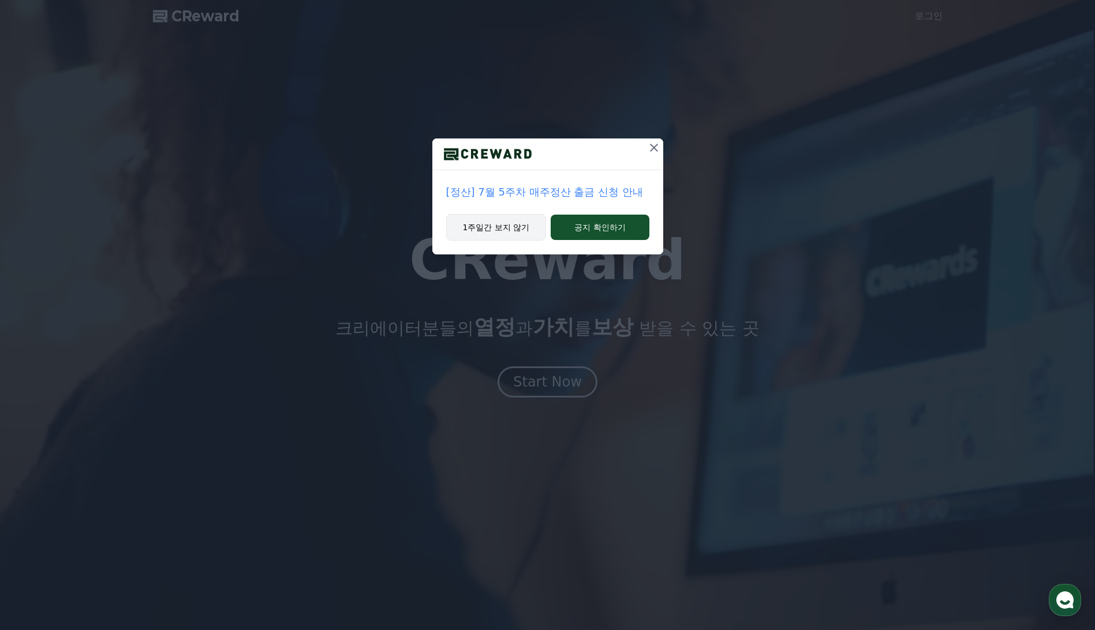
click at [516, 228] on button "1주일간 보지 않기" at bounding box center [496, 227] width 100 height 27
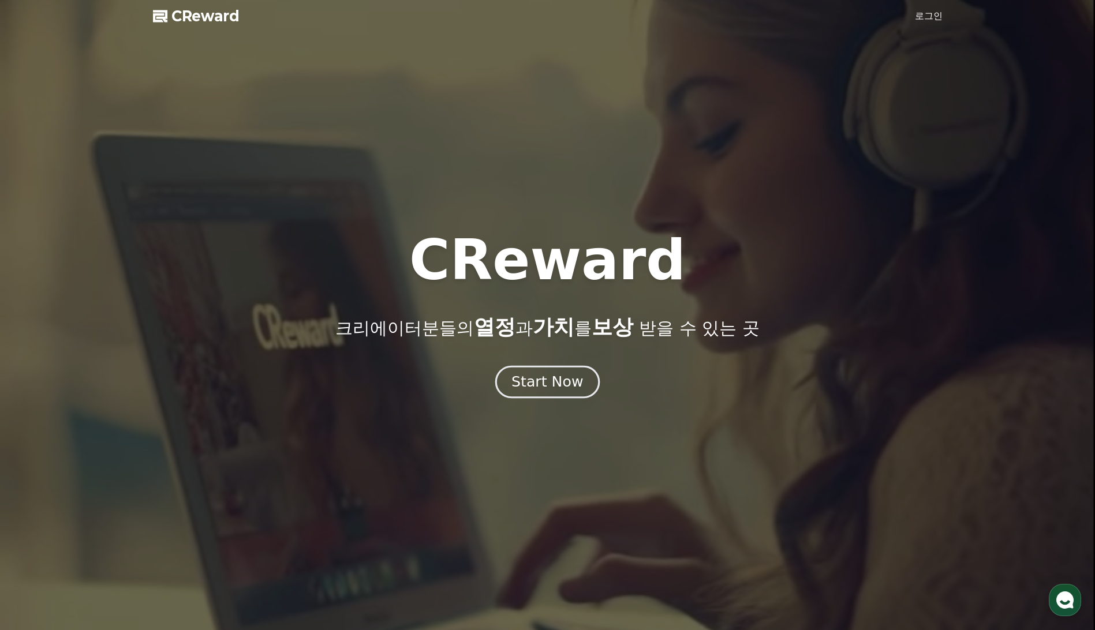
click at [544, 385] on div "Start Now" at bounding box center [547, 382] width 72 height 20
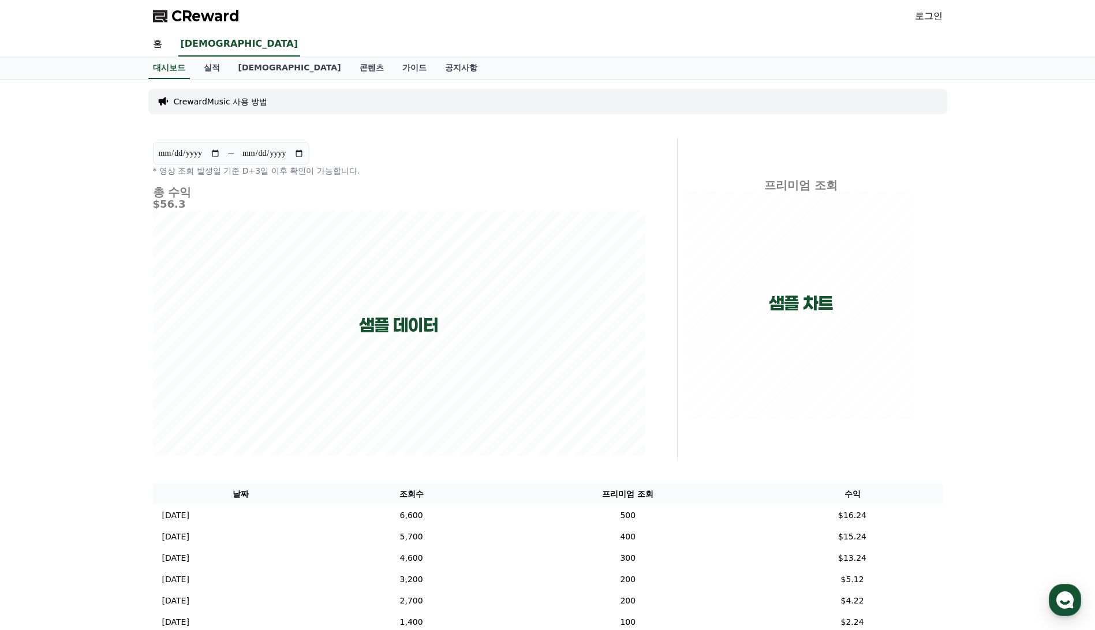
click at [936, 16] on link "로그인" at bounding box center [929, 16] width 28 height 14
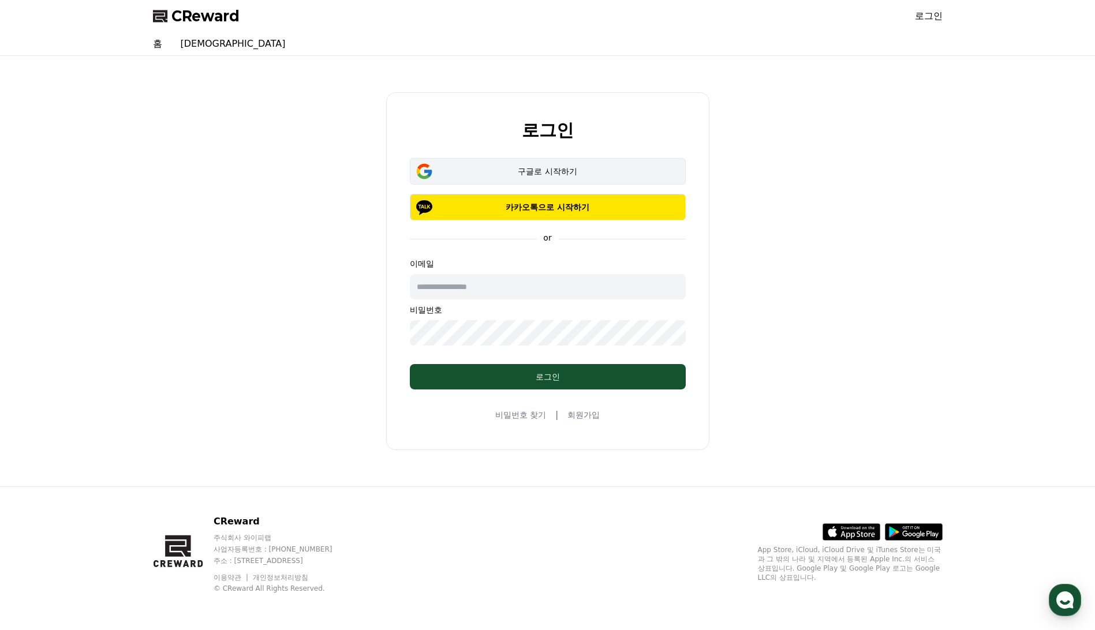
click at [543, 166] on div "구글로 시작하기" at bounding box center [548, 172] width 242 height 12
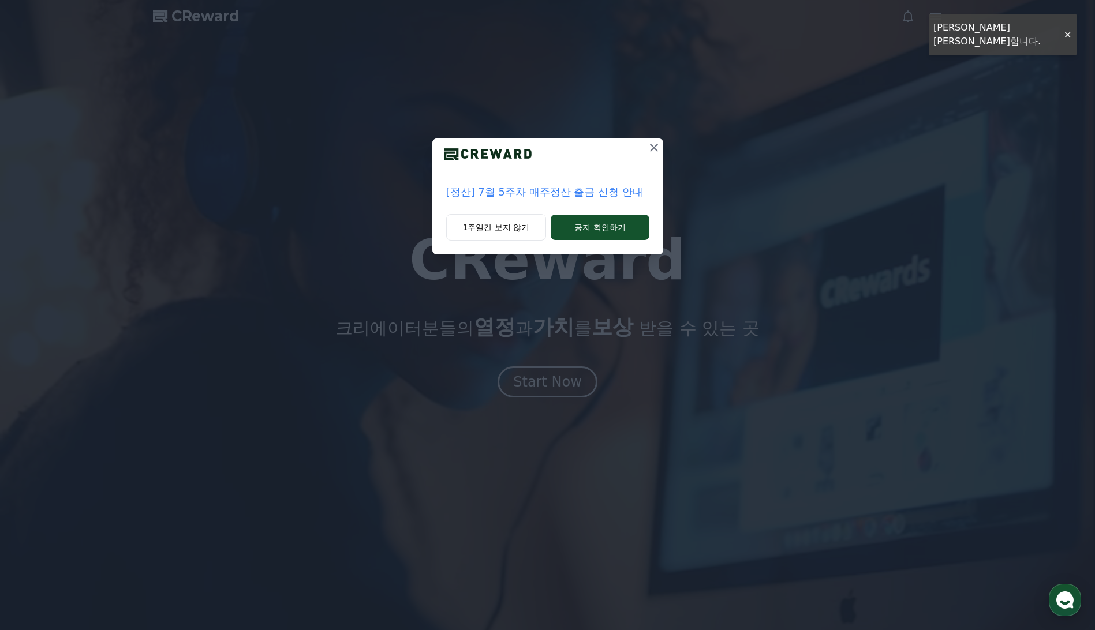
click at [656, 150] on icon at bounding box center [654, 148] width 8 height 8
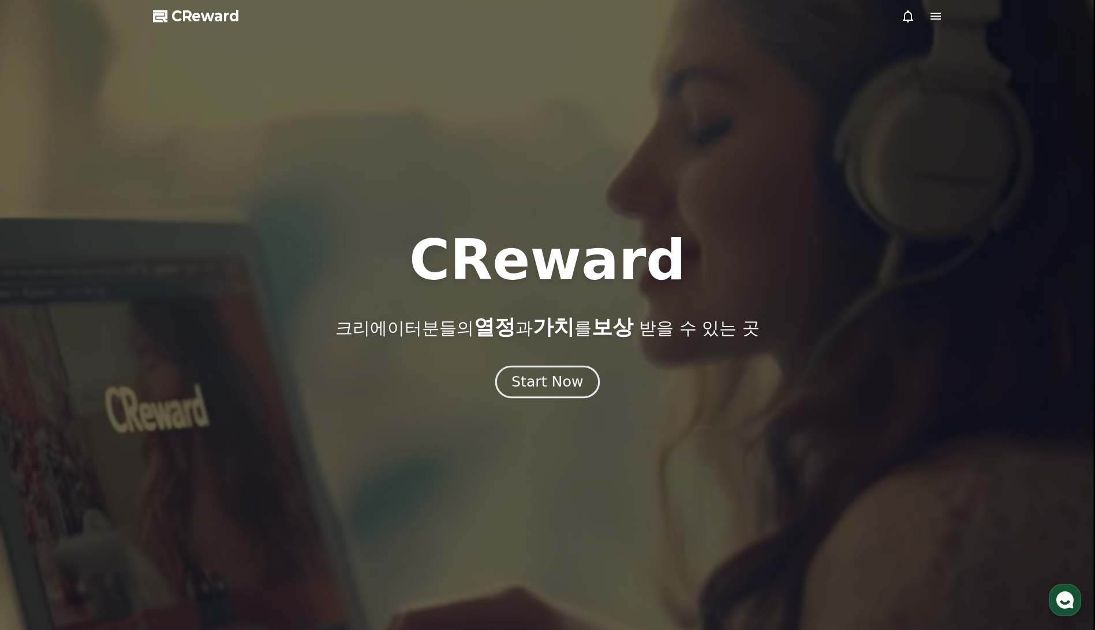
click at [517, 383] on div "Start Now" at bounding box center [547, 382] width 72 height 20
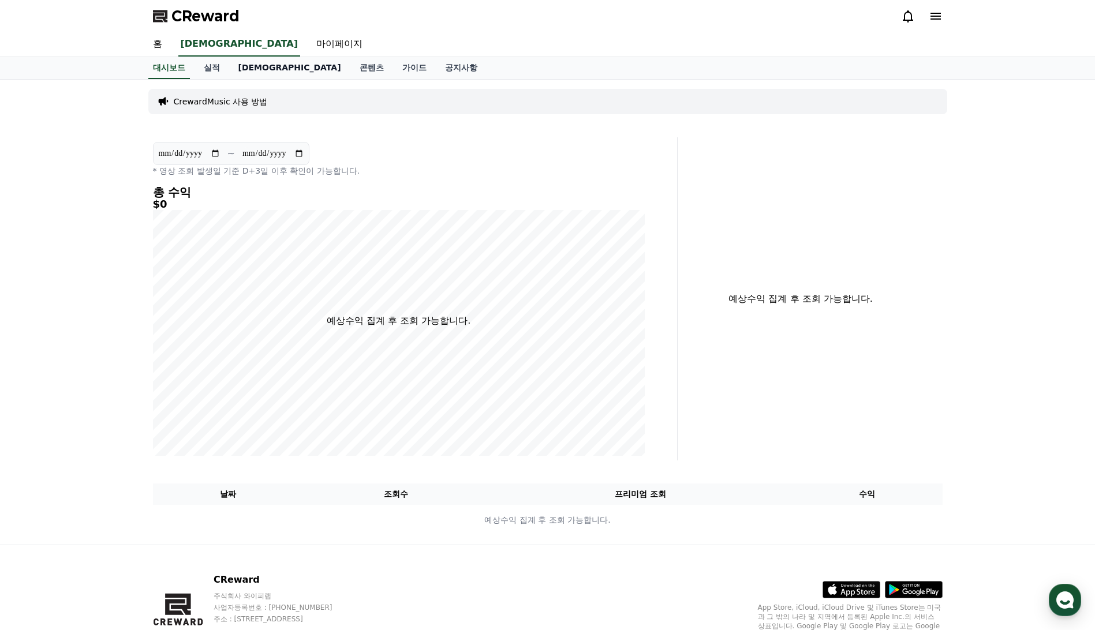
click at [246, 67] on link "[DEMOGRAPHIC_DATA]" at bounding box center [289, 68] width 121 height 22
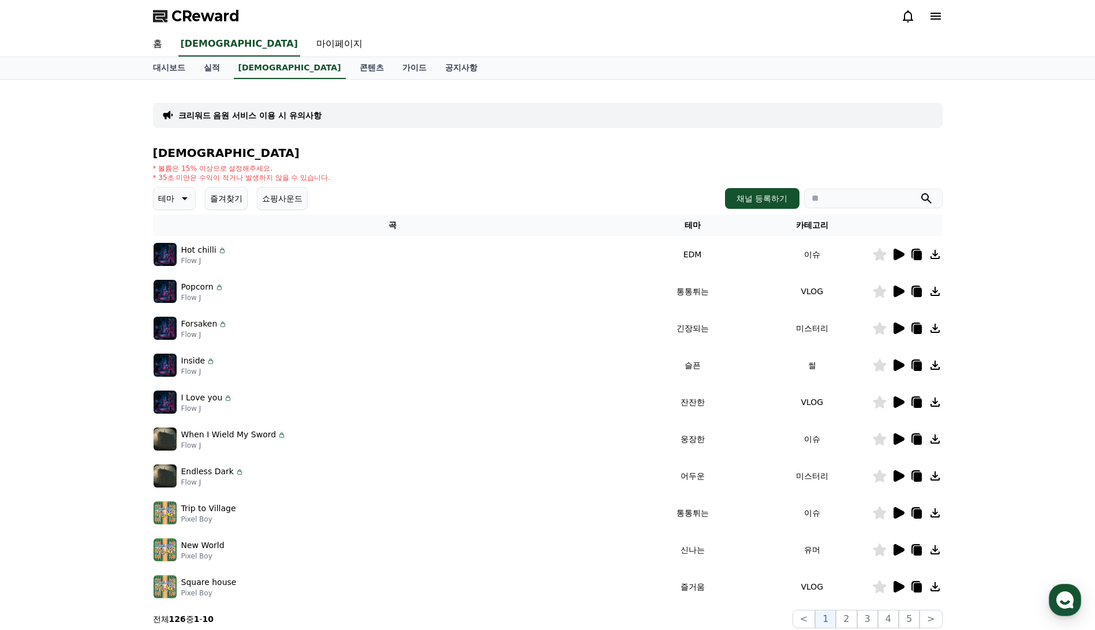
click at [898, 255] on icon at bounding box center [899, 255] width 11 height 12
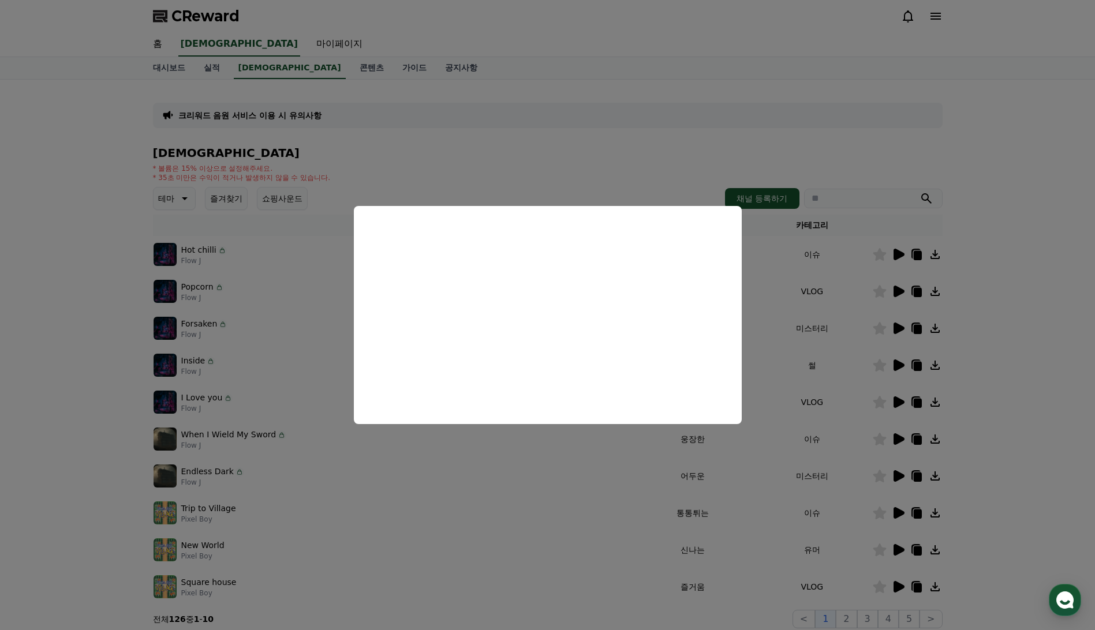
click at [636, 182] on button "close modal" at bounding box center [547, 315] width 1095 height 630
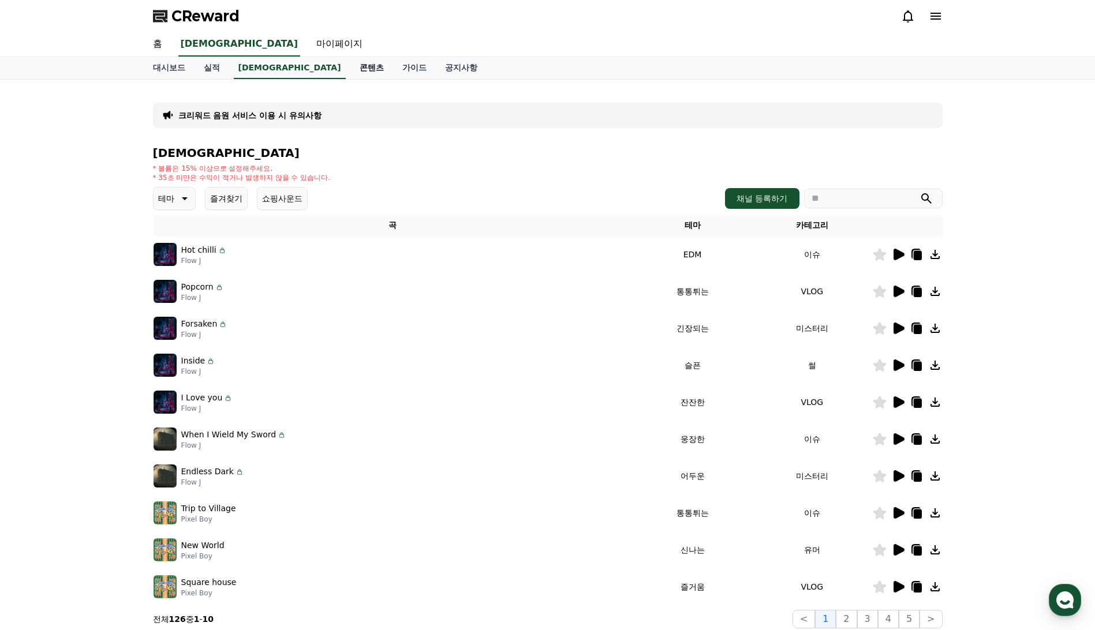
click at [350, 73] on link "콘텐츠" at bounding box center [371, 68] width 43 height 22
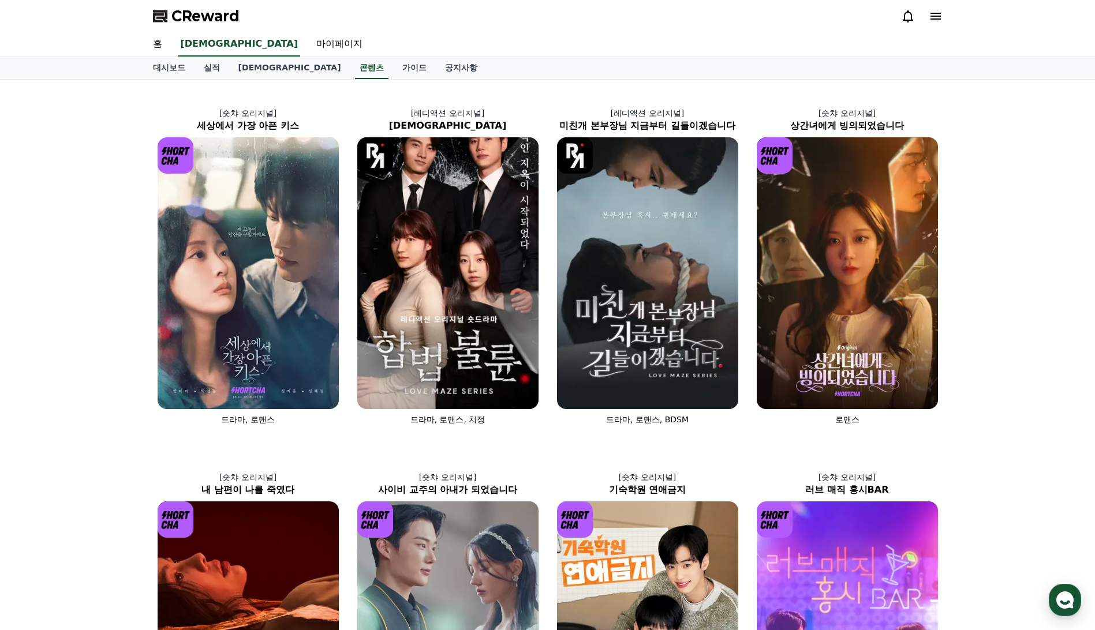
click at [930, 18] on icon at bounding box center [936, 16] width 14 height 14
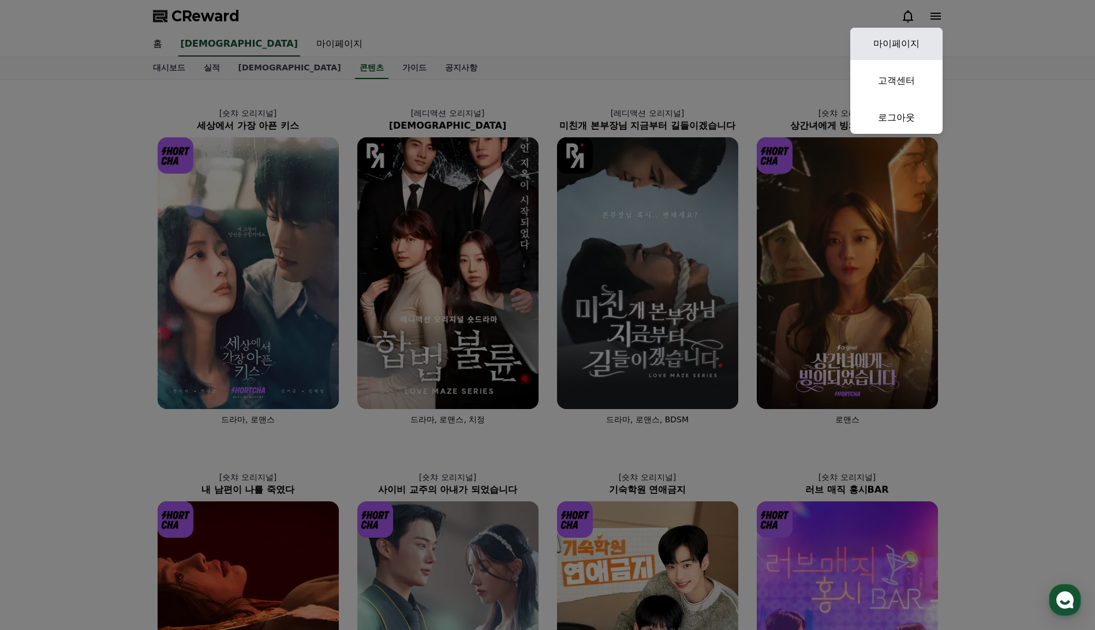
click at [905, 51] on link "마이페이지" at bounding box center [896, 44] width 92 height 32
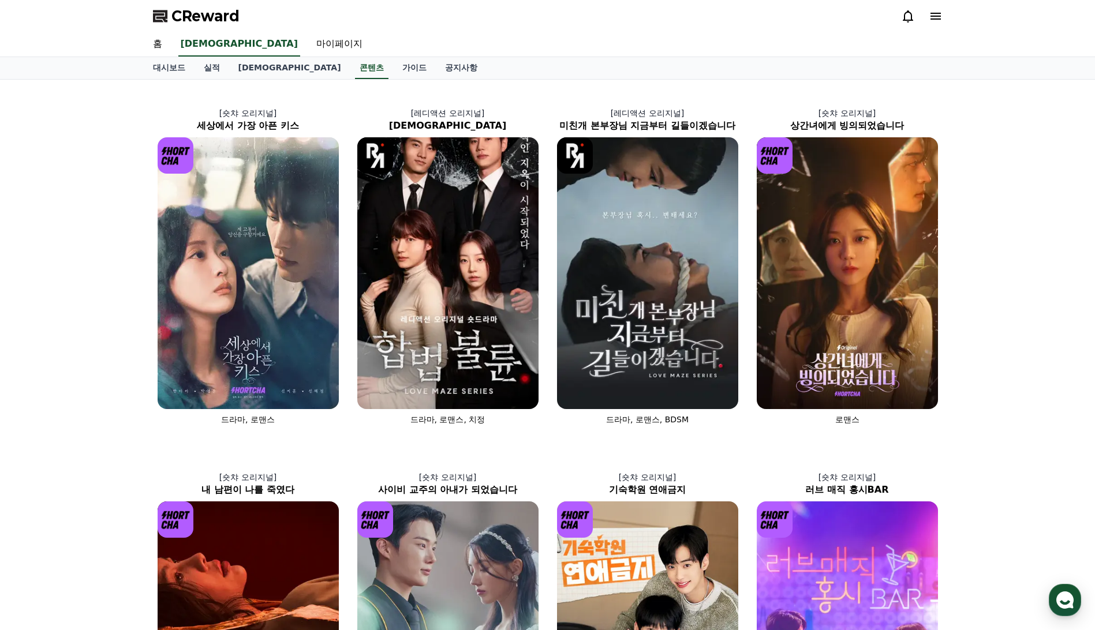
select select "**********"
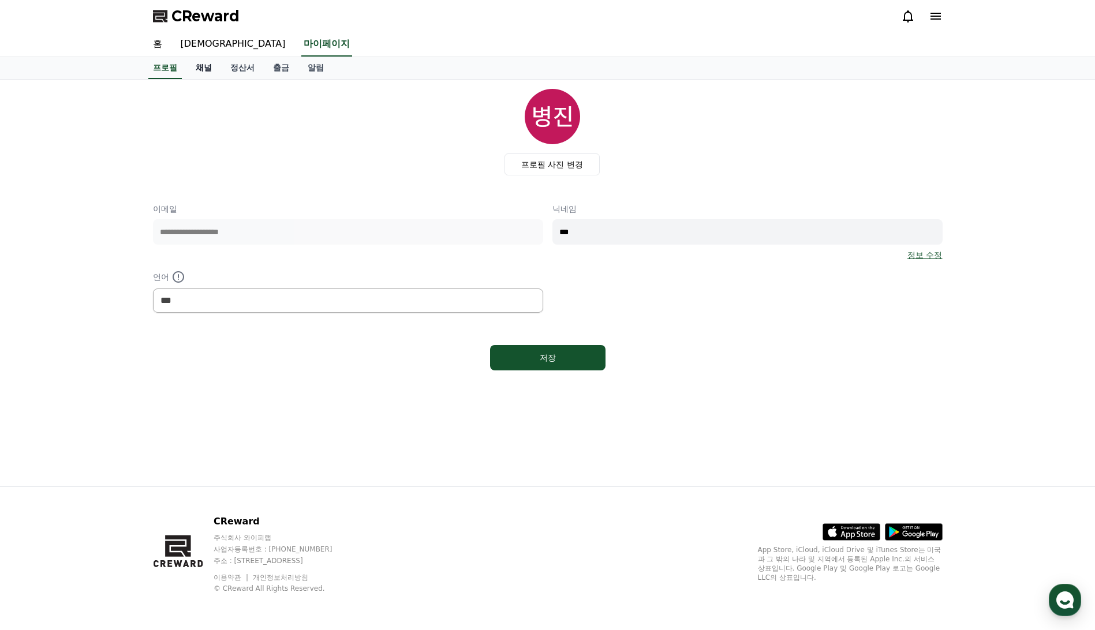
click at [209, 71] on link "채널" at bounding box center [203, 68] width 35 height 22
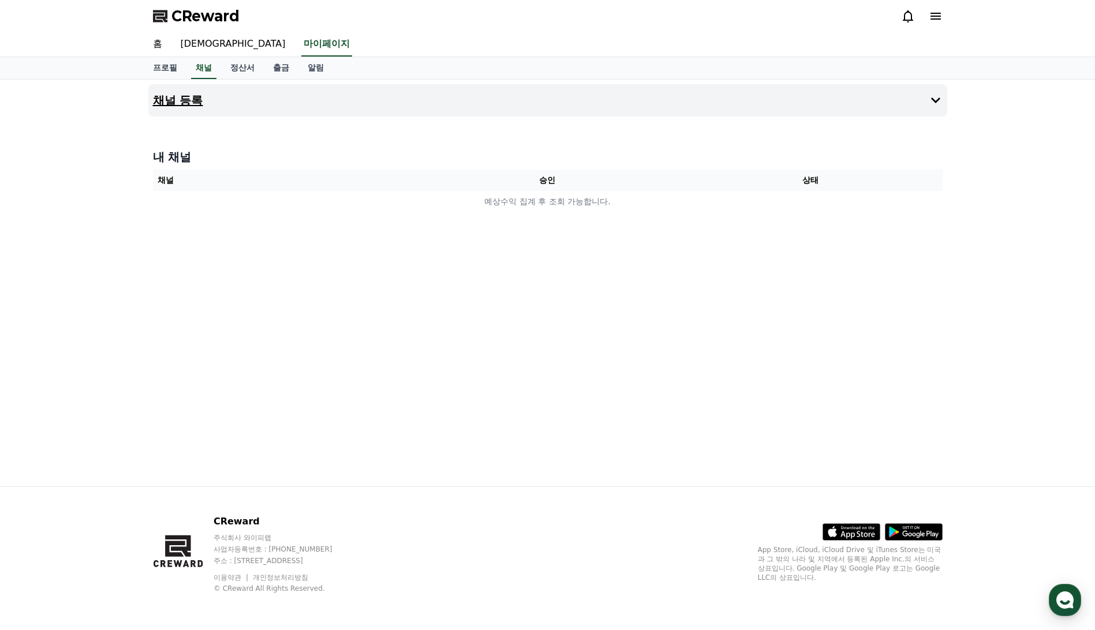
click at [196, 99] on h4 "채널 등록" at bounding box center [178, 100] width 50 height 13
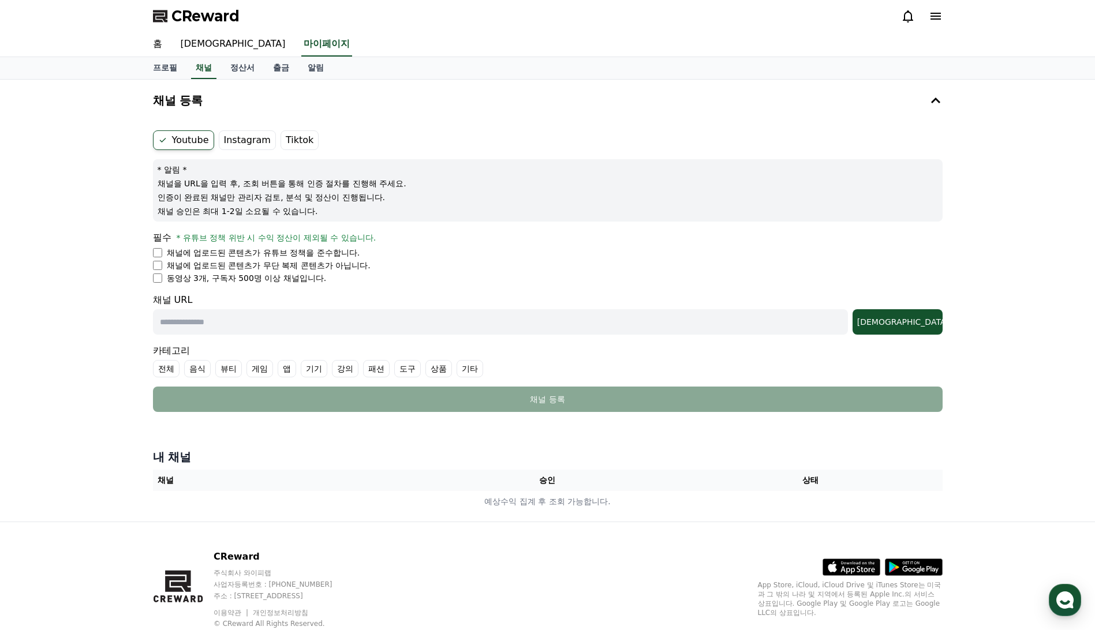
click at [252, 330] on input "text" at bounding box center [500, 321] width 695 height 25
click at [298, 318] on input "text" at bounding box center [500, 321] width 695 height 25
click at [226, 317] on input "text" at bounding box center [500, 321] width 695 height 25
paste input "**********"
type input "**********"
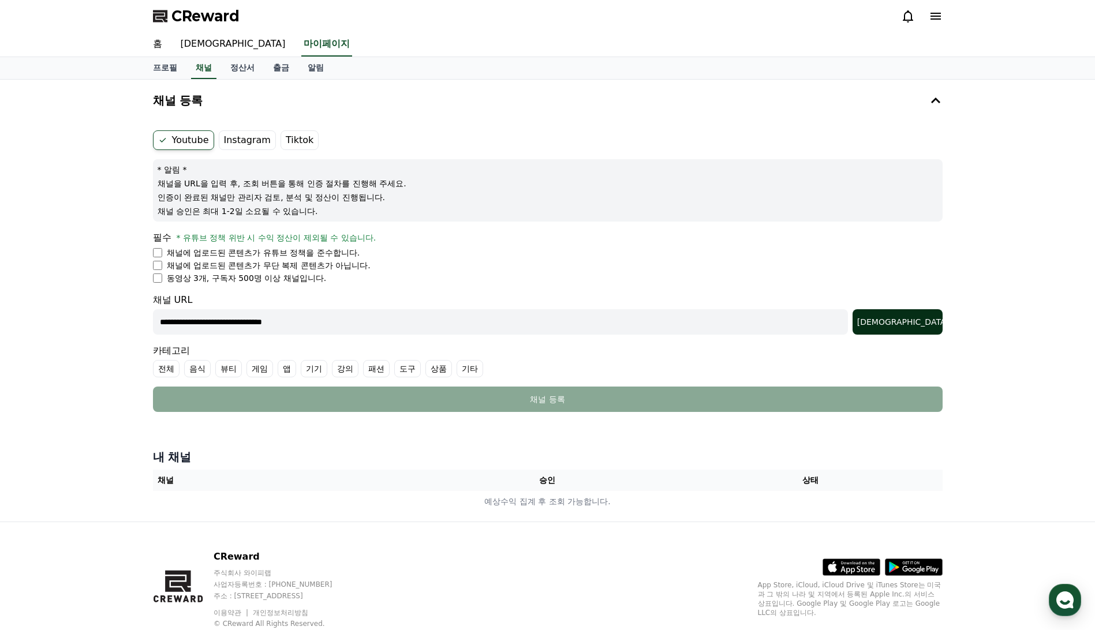
click at [911, 316] on button "조회" at bounding box center [898, 321] width 90 height 25
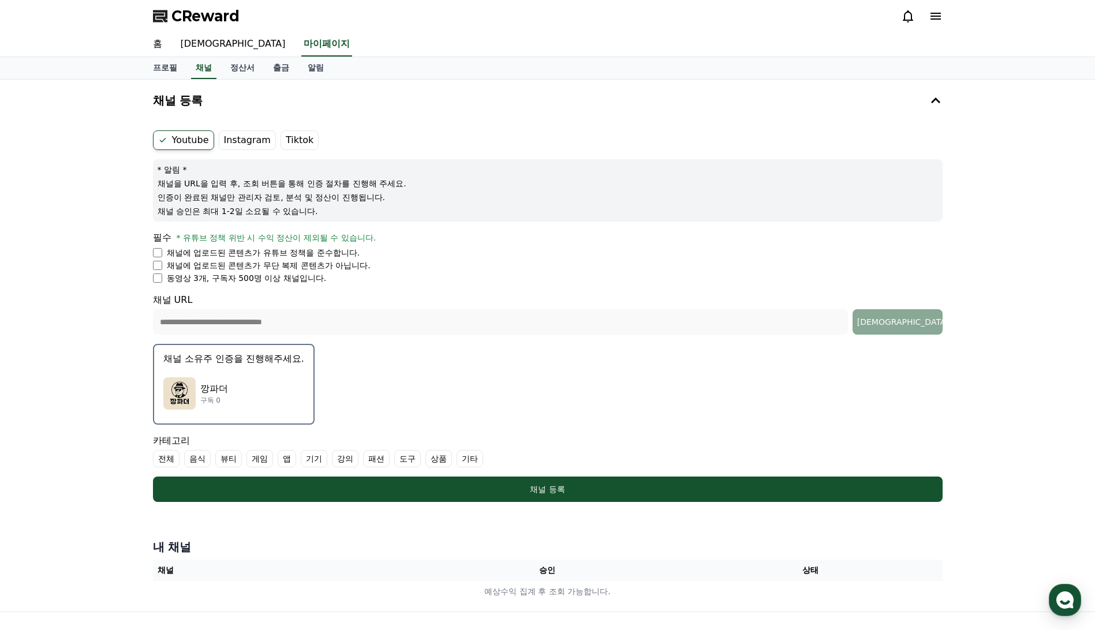
click at [210, 389] on p "깡파더" at bounding box center [214, 389] width 28 height 14
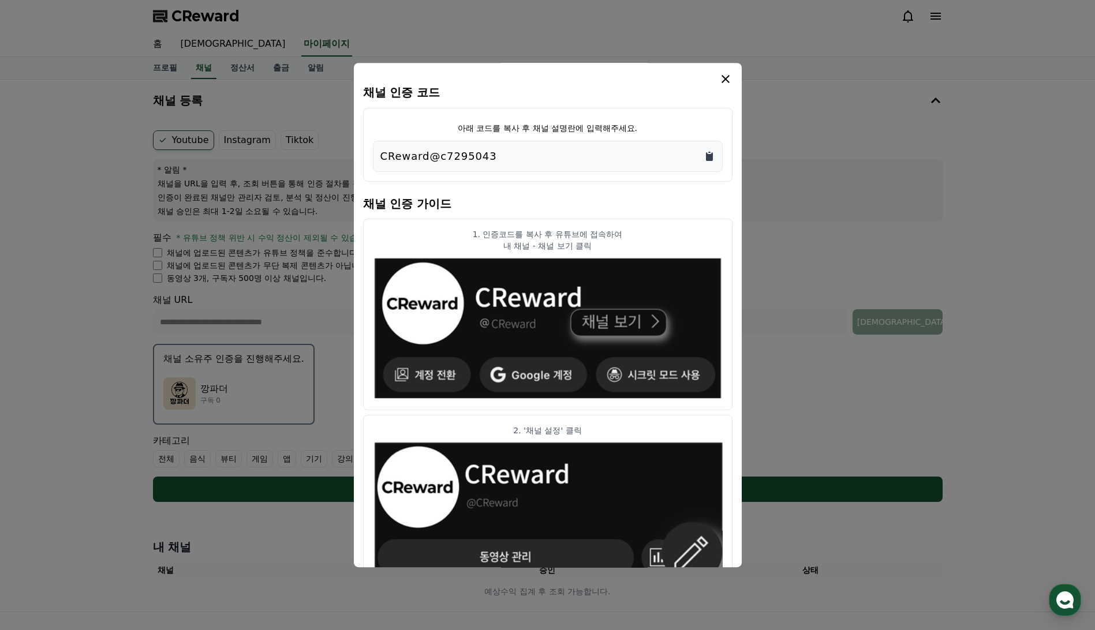
click at [711, 159] on icon "Copy to clipboard" at bounding box center [709, 156] width 7 height 9
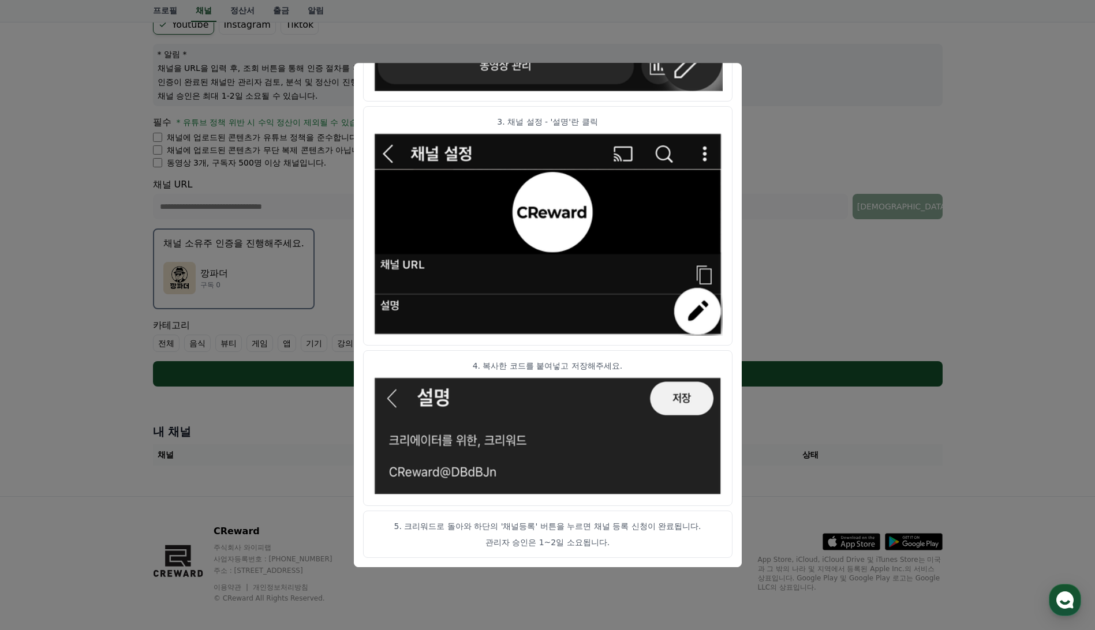
scroll to position [125, 0]
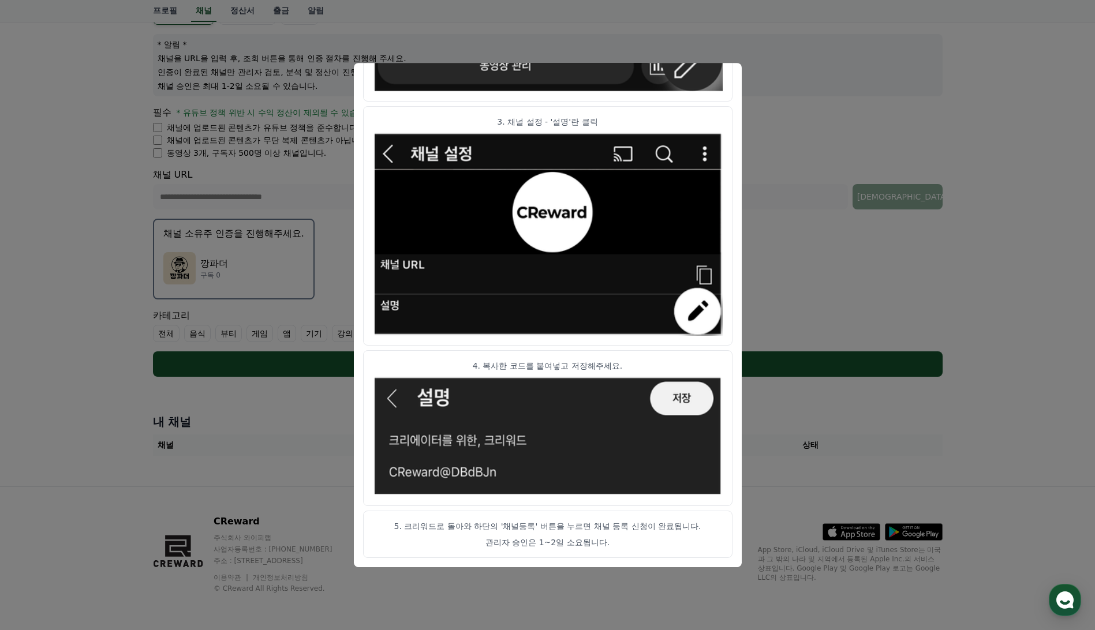
click at [335, 228] on button "close modal" at bounding box center [547, 315] width 1095 height 630
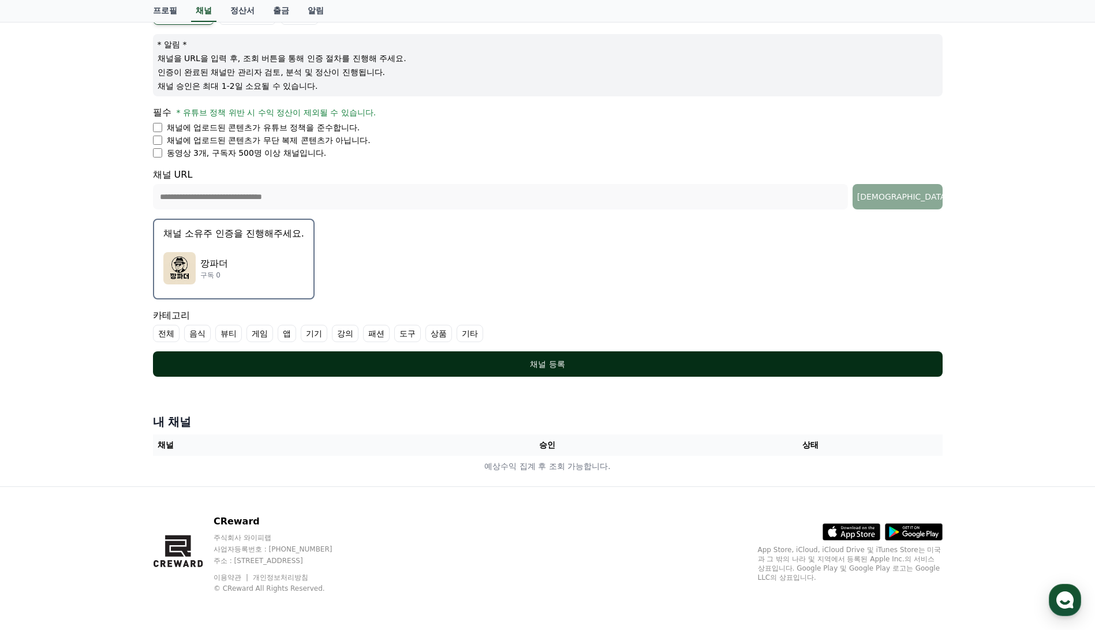
click at [553, 369] on div "채널 등록" at bounding box center [548, 364] width 744 height 12
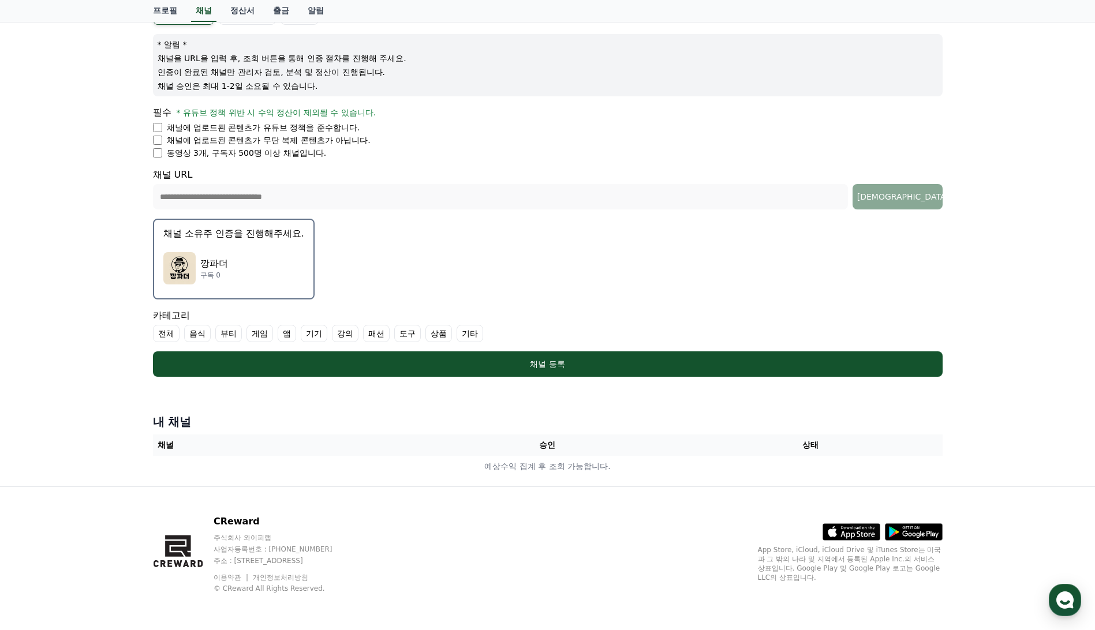
click at [170, 331] on label "전체" at bounding box center [166, 333] width 27 height 17
click at [479, 335] on label "기타" at bounding box center [483, 333] width 27 height 17
click at [184, 331] on label "전체" at bounding box center [173, 333] width 40 height 17
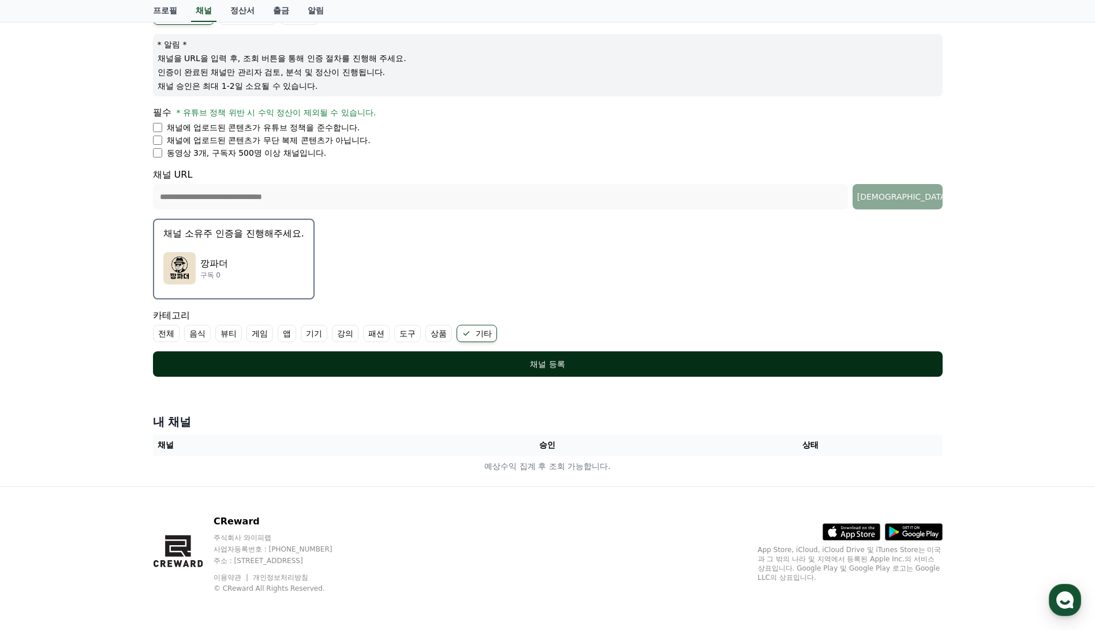
click at [556, 370] on button "채널 등록" at bounding box center [548, 364] width 790 height 25
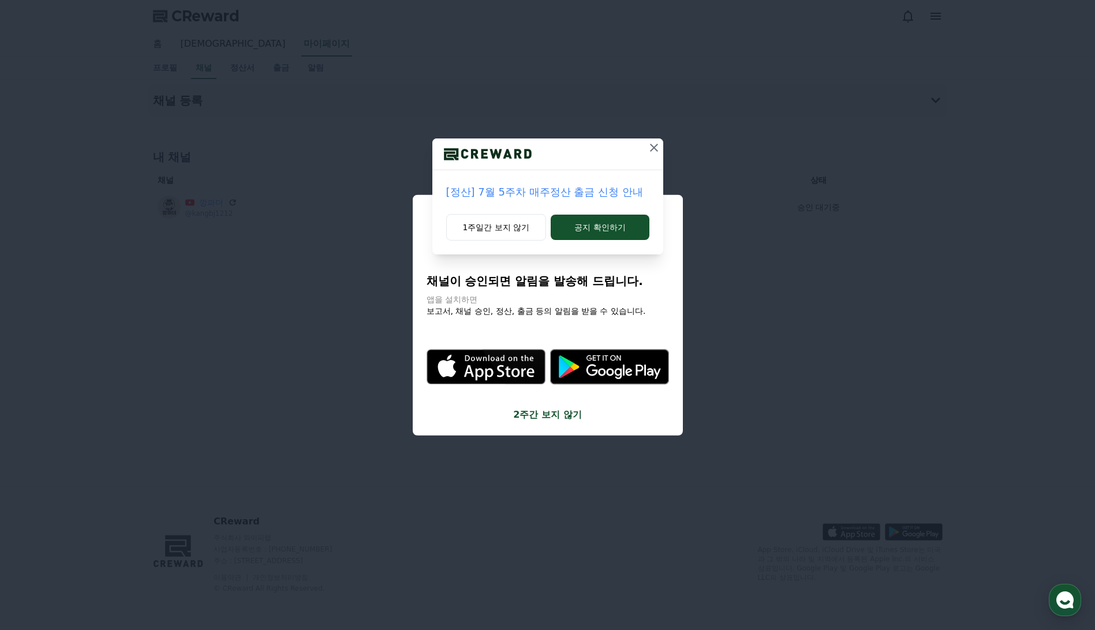
click at [650, 145] on icon at bounding box center [654, 148] width 14 height 14
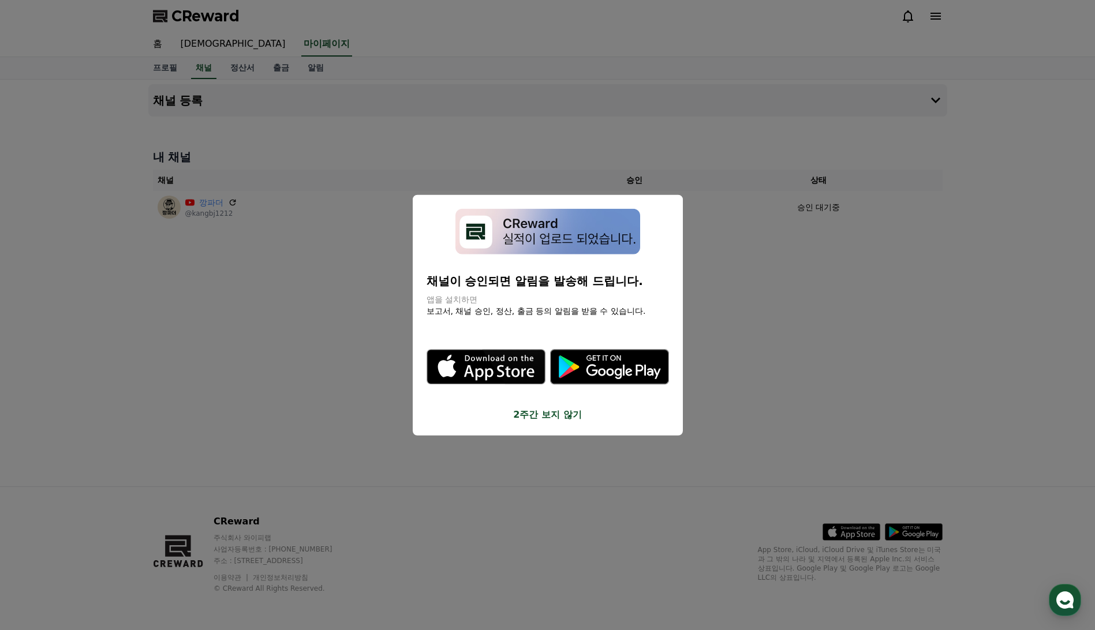
click at [539, 421] on button "2주간 보지 않기" at bounding box center [548, 415] width 242 height 14
